Goal: Register for event/course

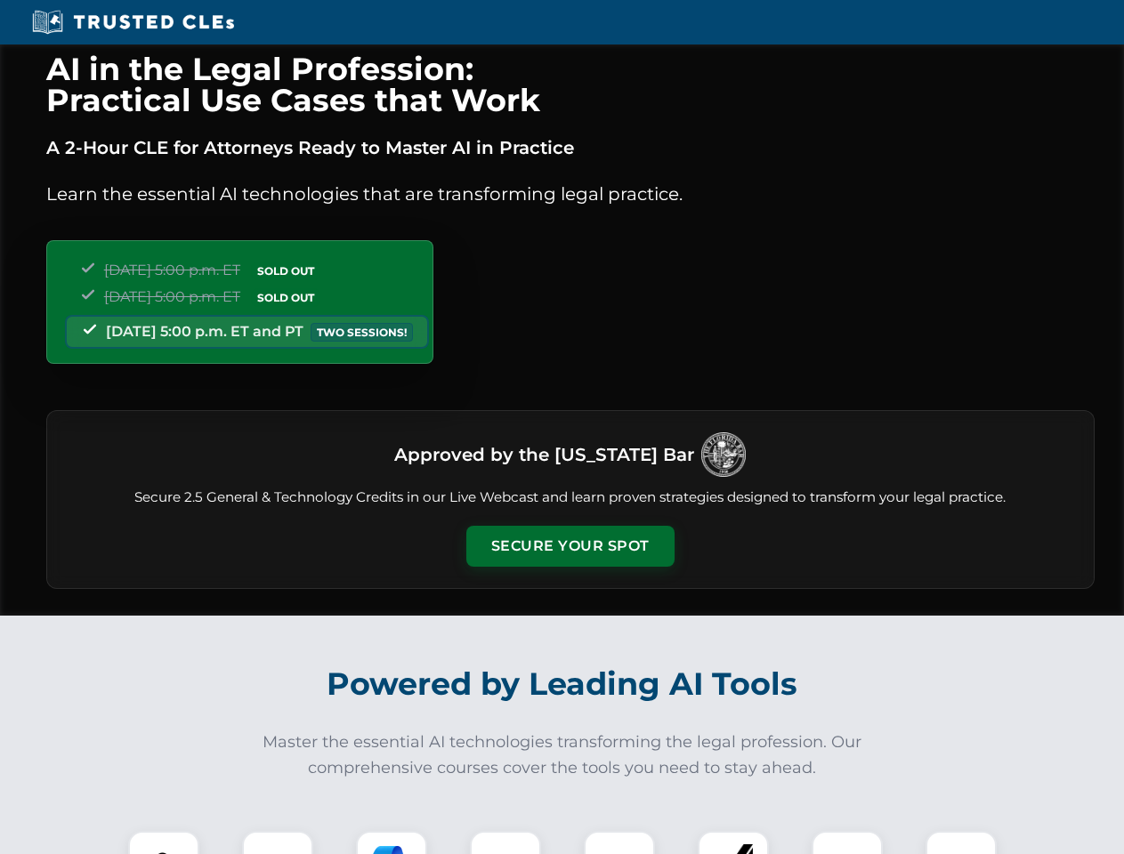
click at [570, 546] on button "Secure Your Spot" at bounding box center [570, 546] width 208 height 41
click at [164, 843] on img at bounding box center [164, 867] width 52 height 52
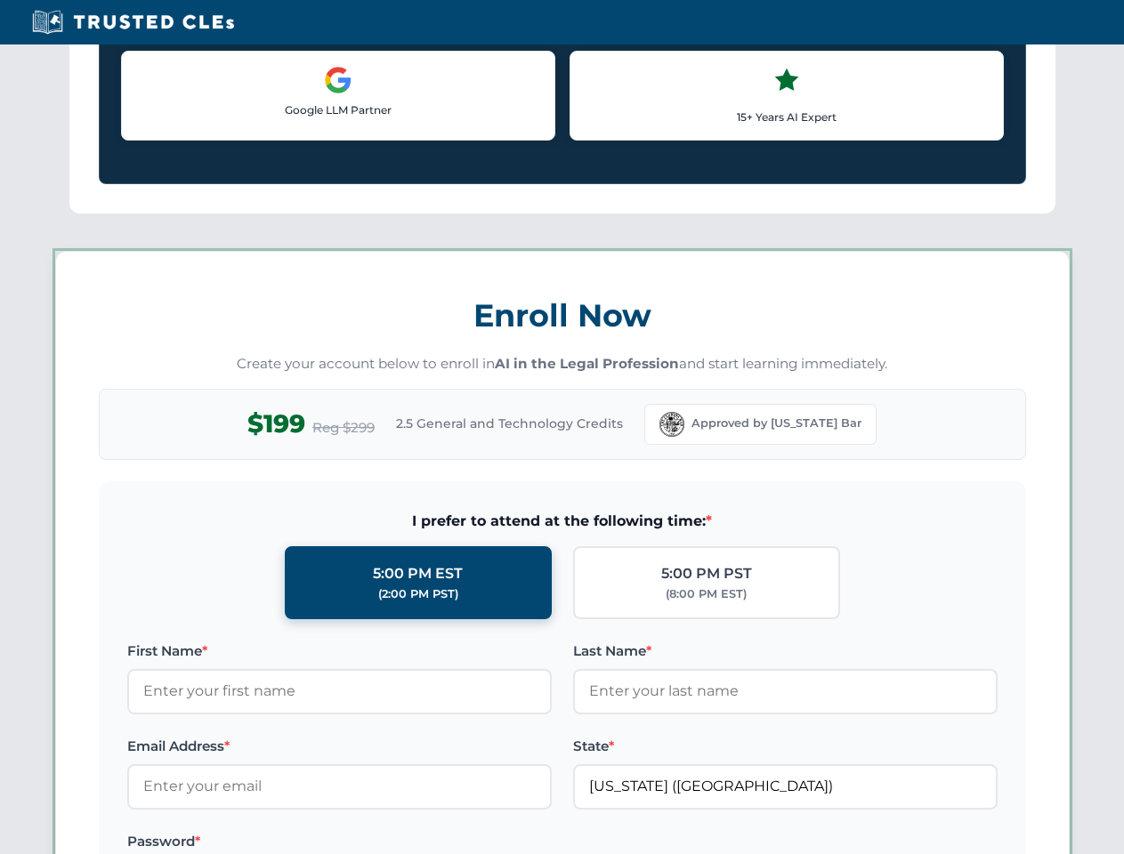
click at [392, 843] on label "Password *" at bounding box center [339, 841] width 424 height 21
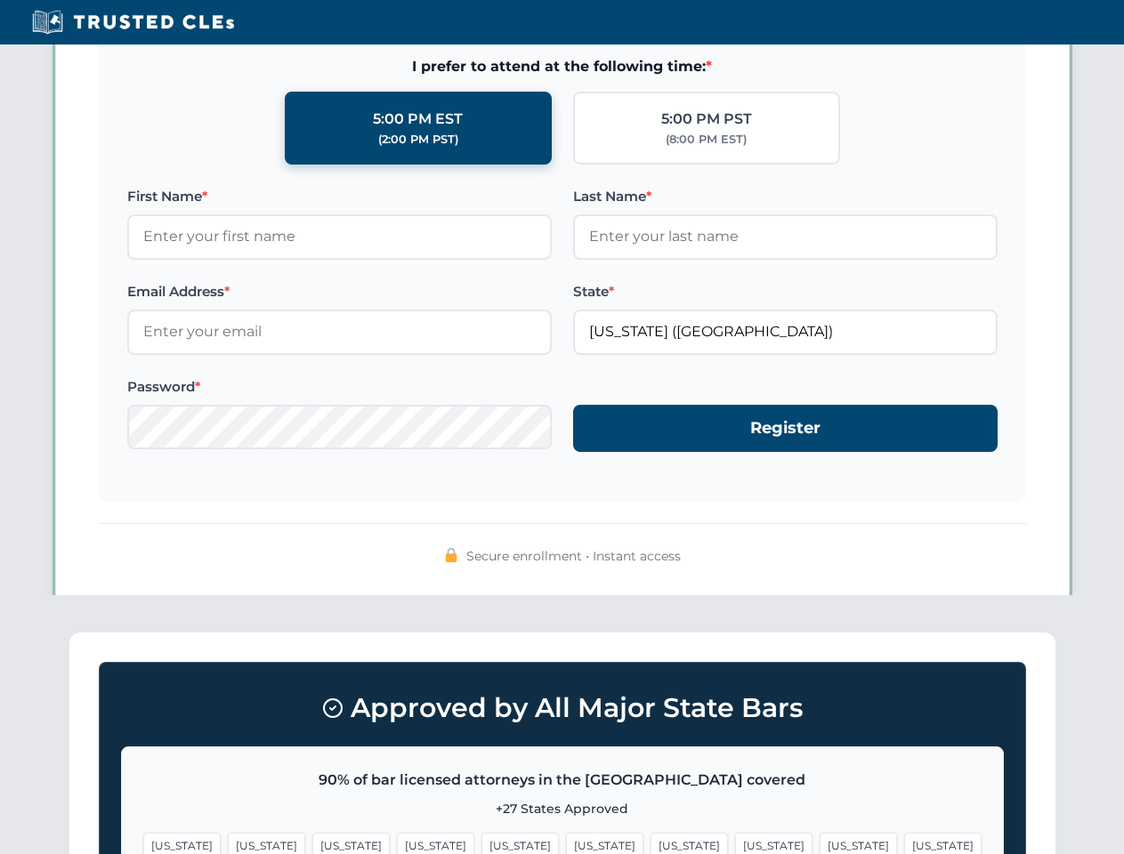
click at [820, 843] on span "[US_STATE]" at bounding box center [858, 846] width 77 height 26
